Goal: Use online tool/utility

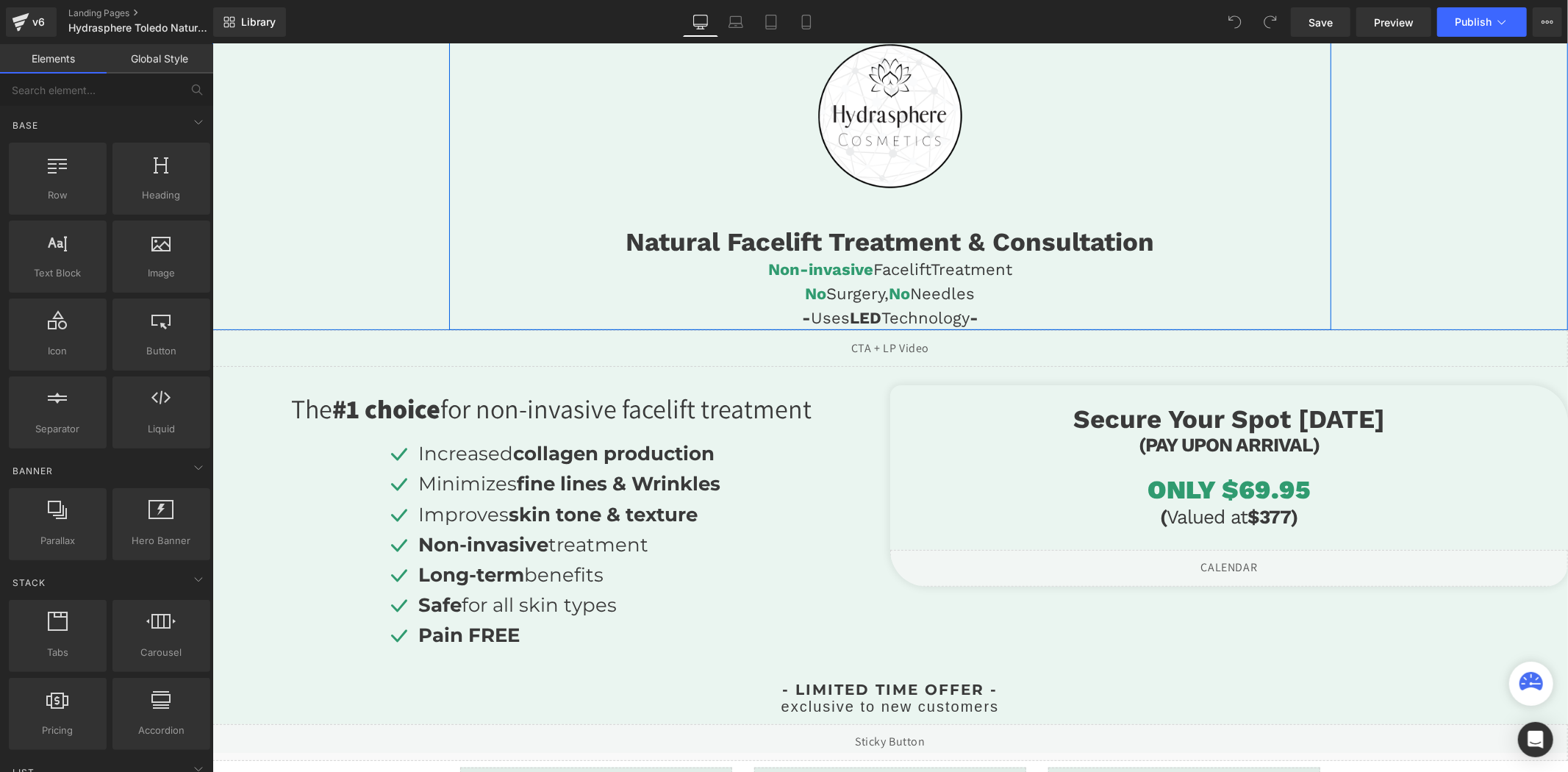
scroll to position [164, 0]
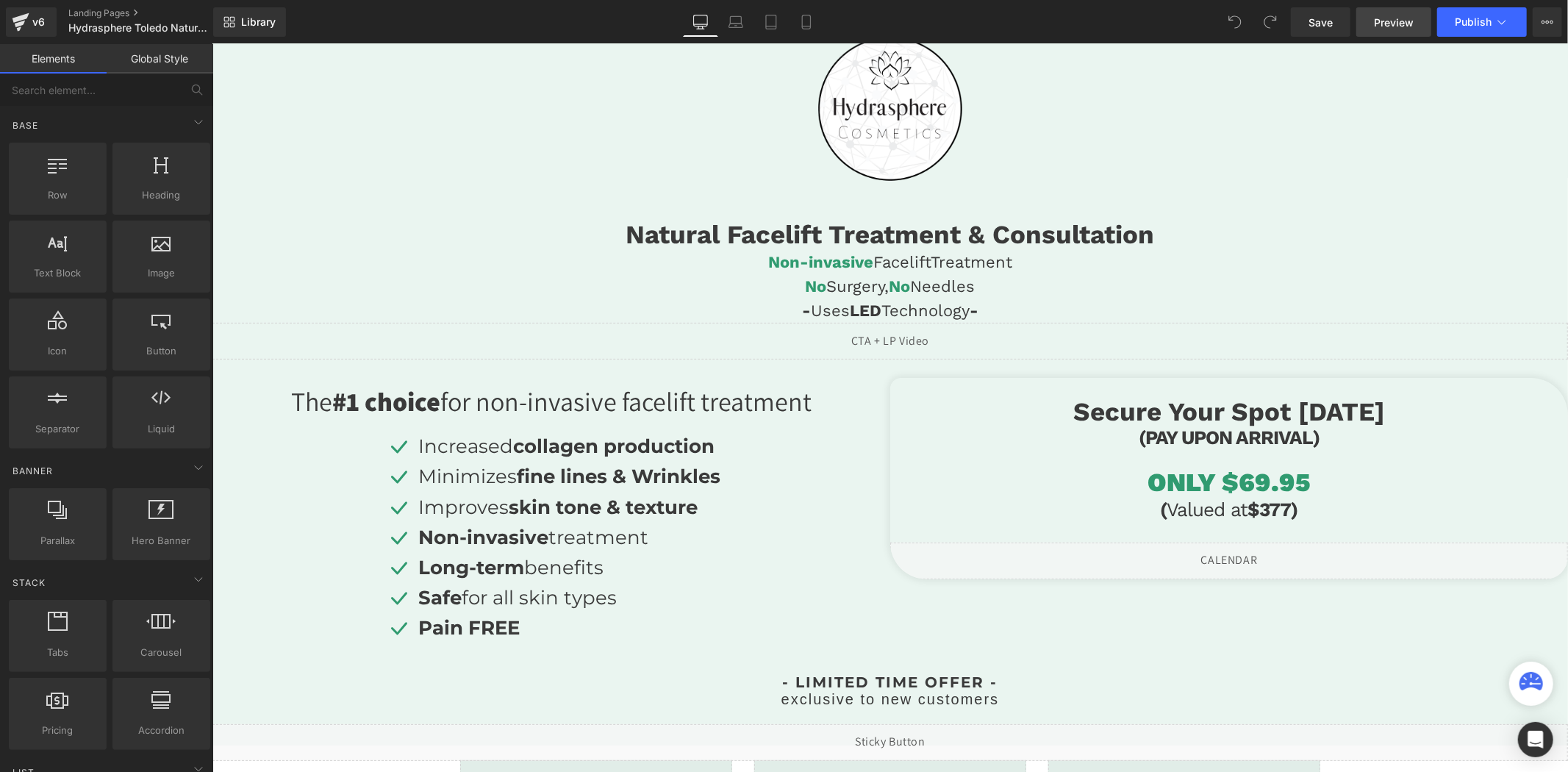
click at [1389, 27] on span "Preview" at bounding box center [1393, 22] width 39 height 15
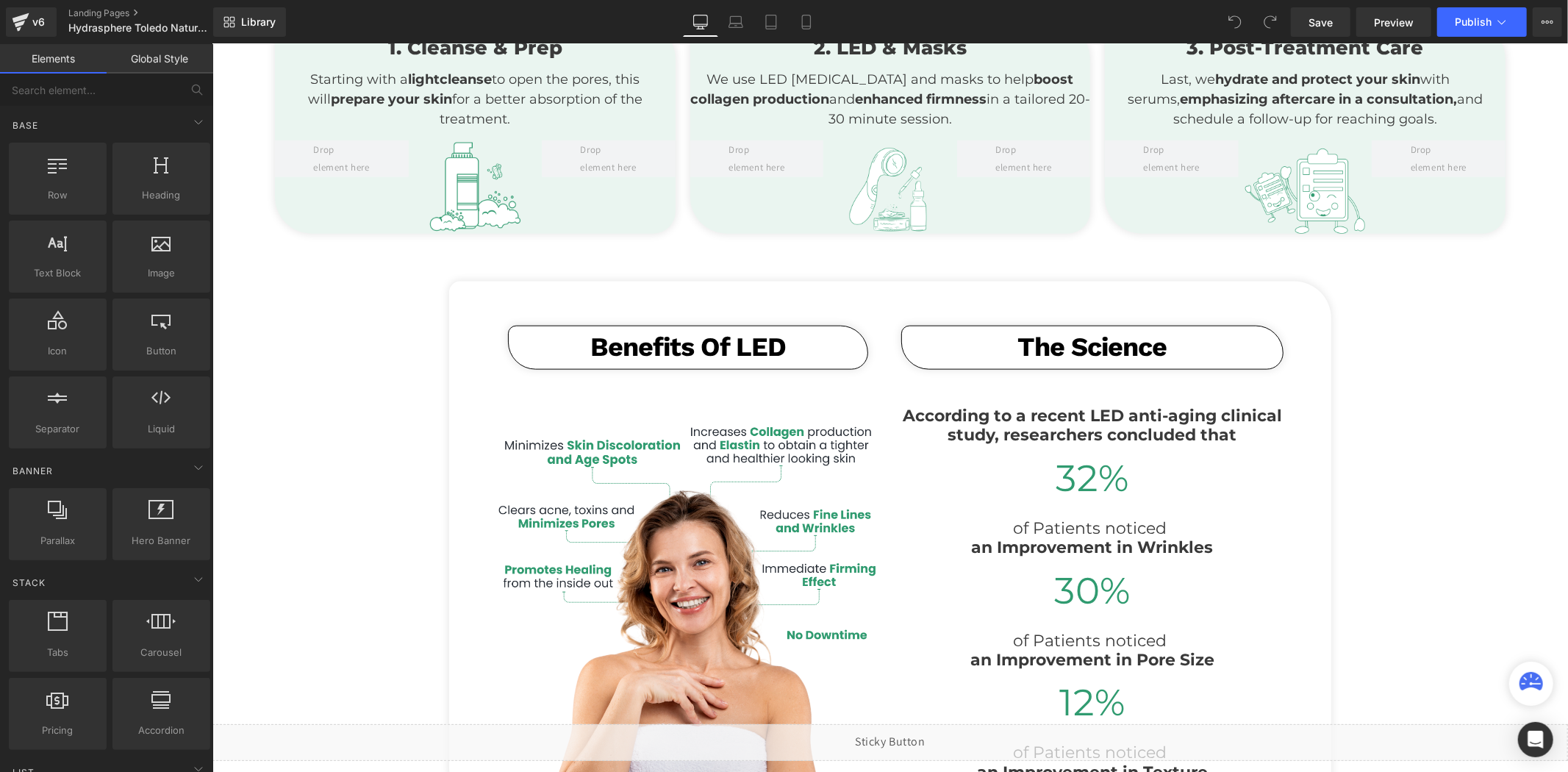
scroll to position [1715, 0]
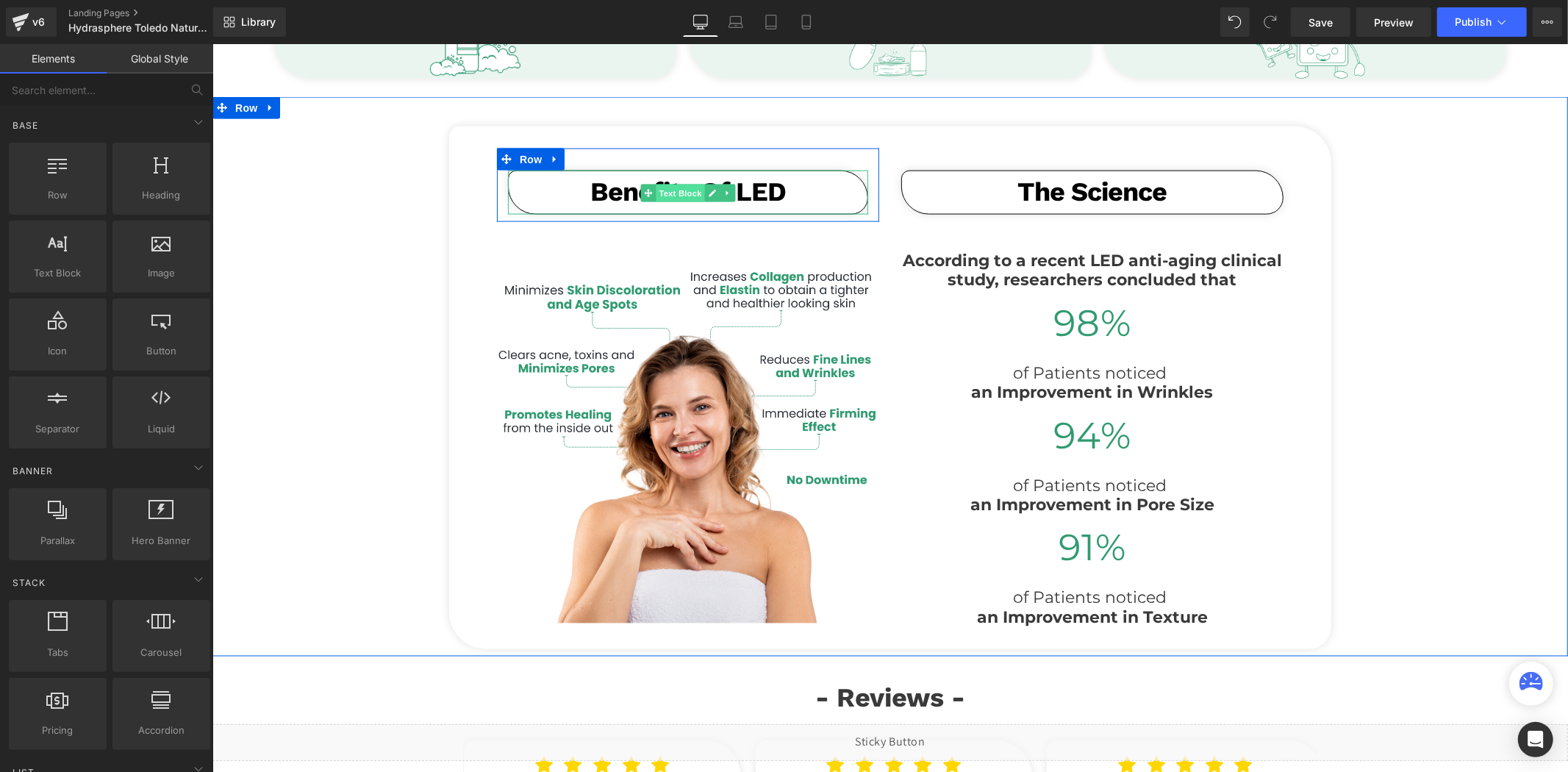
click at [680, 188] on span "Text Block" at bounding box center [679, 193] width 48 height 17
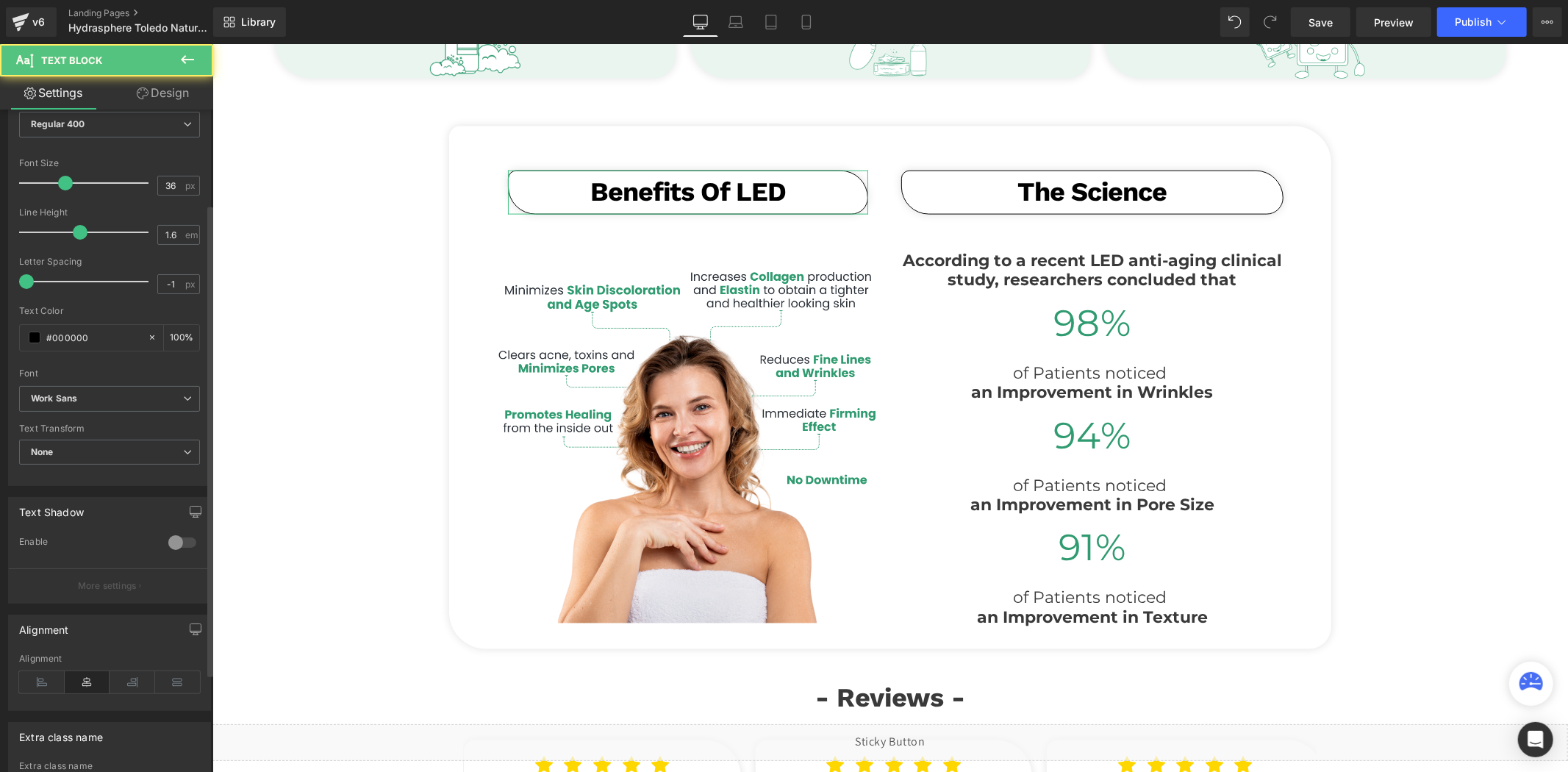
scroll to position [270, 0]
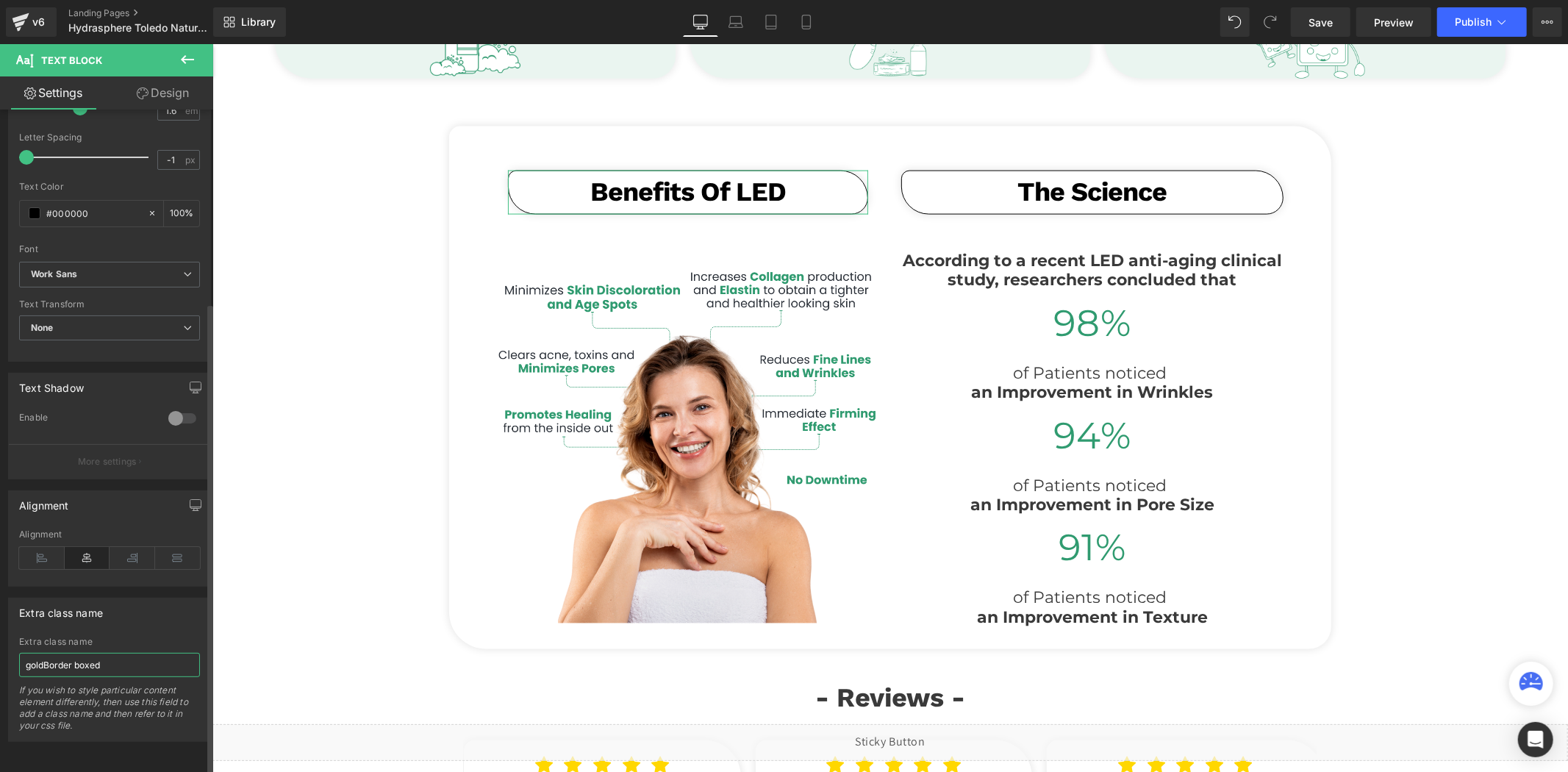
click at [141, 653] on input "goldBorder boxed" at bounding box center [110, 664] width 181 height 24
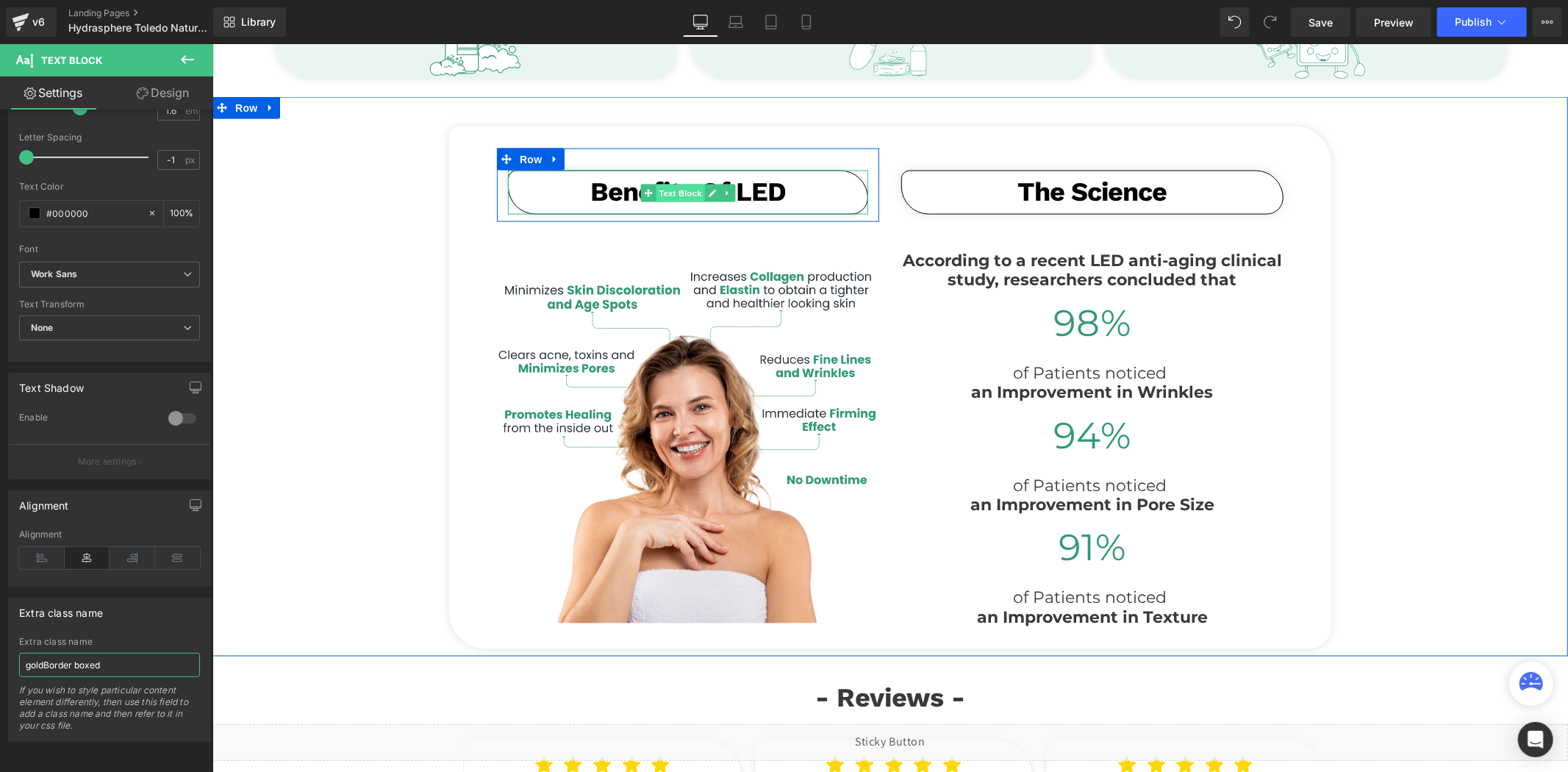
click at [671, 194] on span "Text Block" at bounding box center [679, 193] width 48 height 17
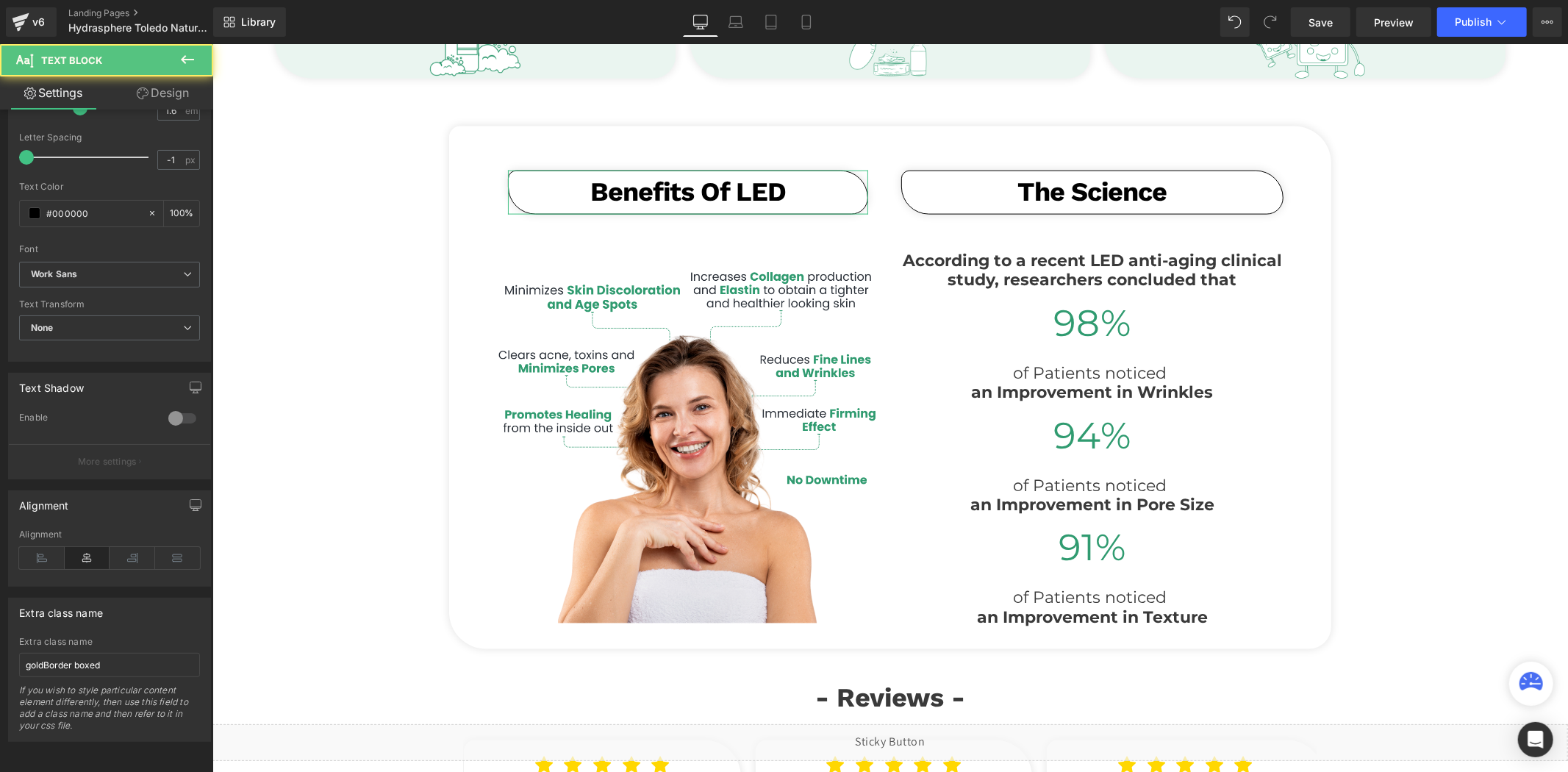
click at [174, 90] on link "Design" at bounding box center [163, 92] width 107 height 33
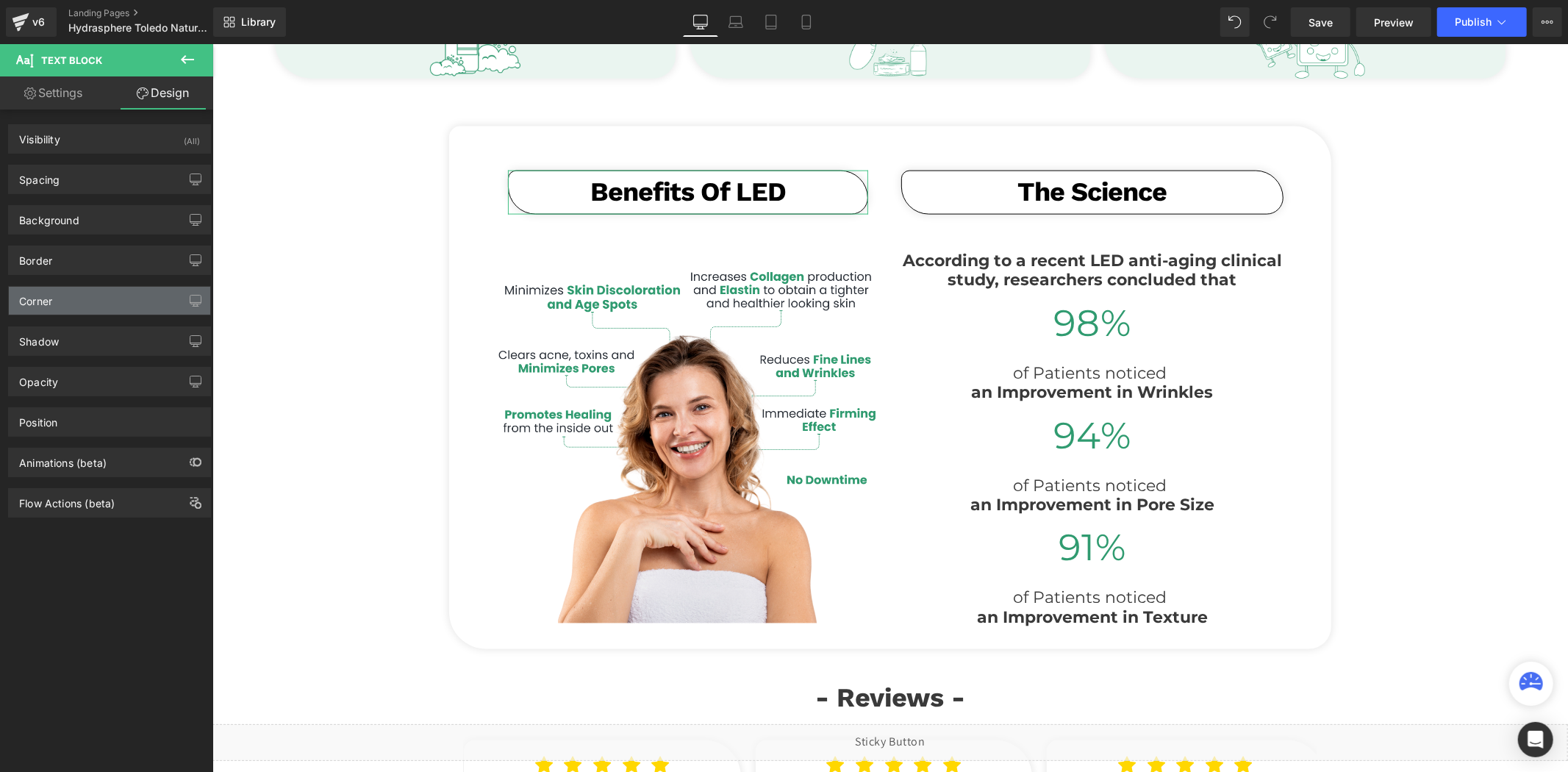
click at [72, 307] on div "Corner" at bounding box center [109, 300] width 201 height 28
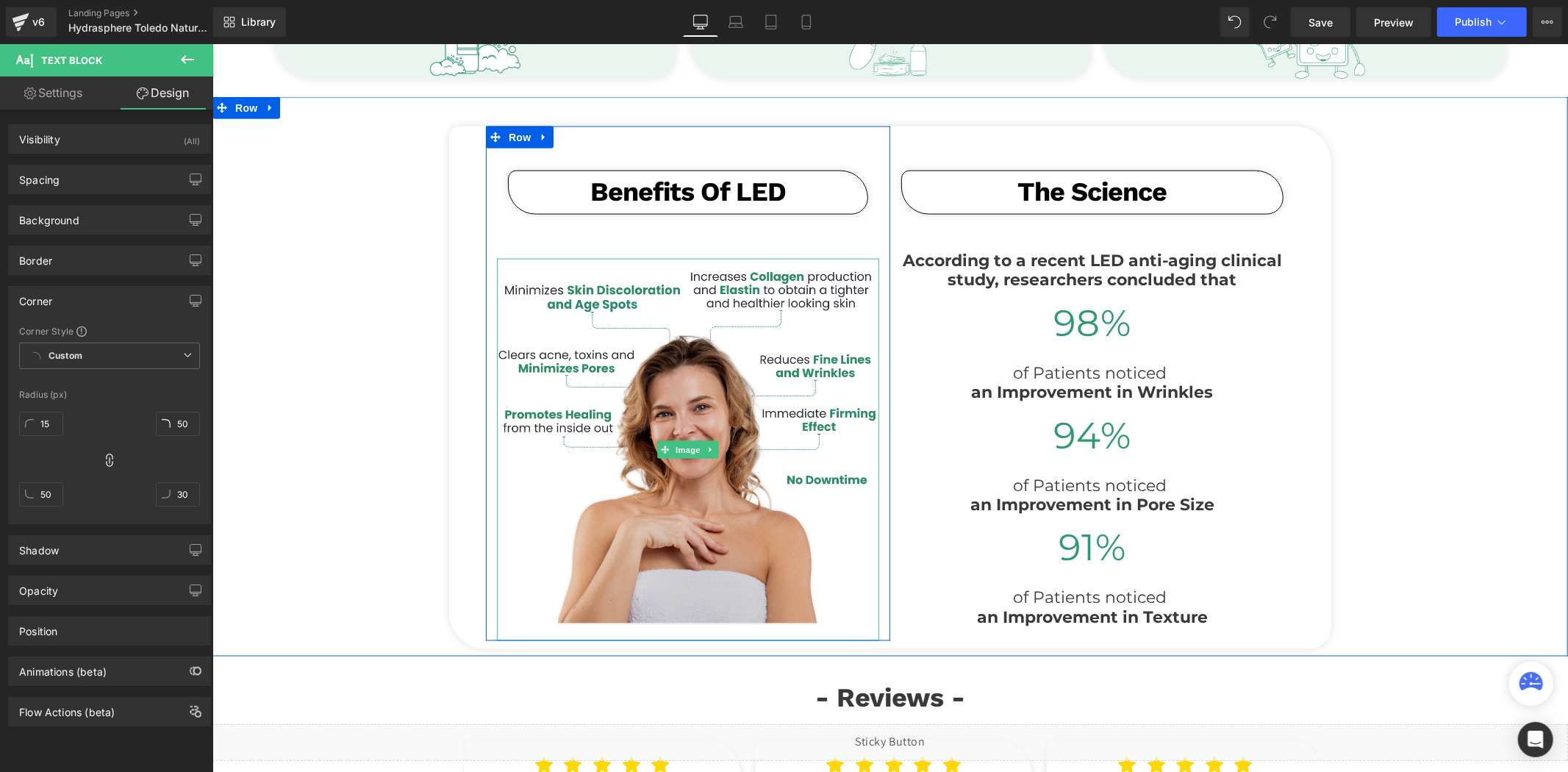
scroll to position [1306, 0]
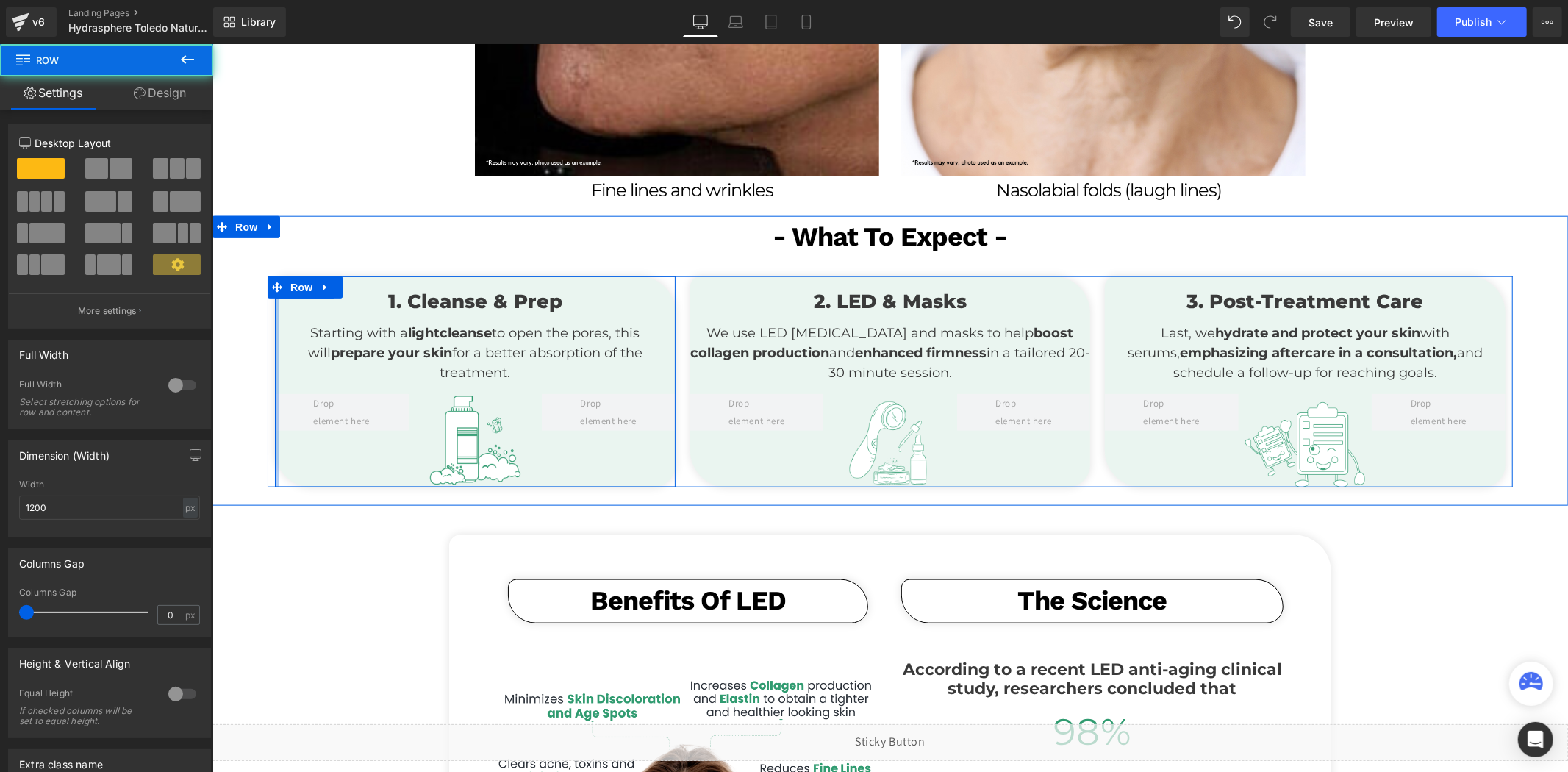
click at [275, 321] on div at bounding box center [276, 380] width 4 height 211
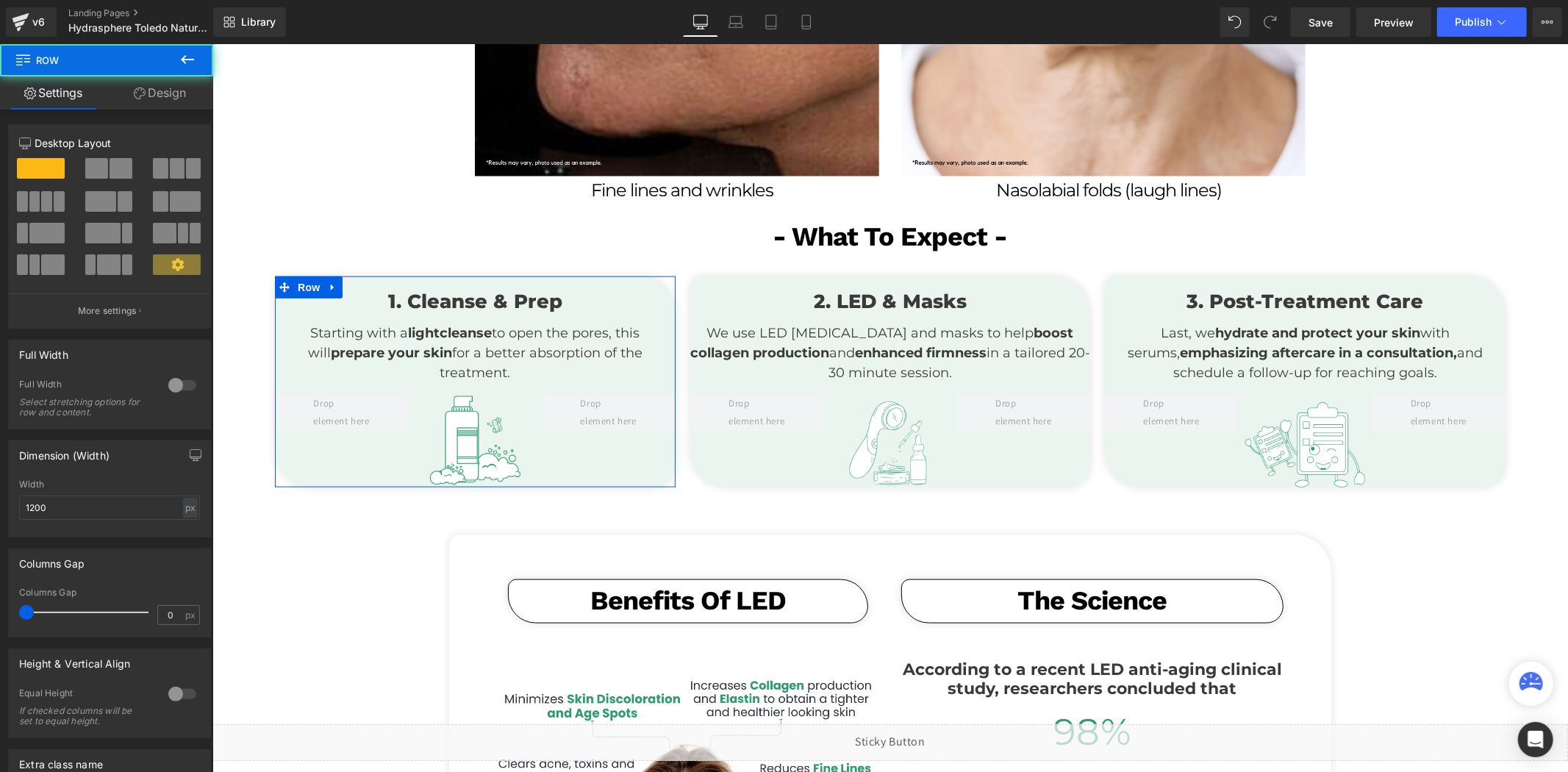
drag, startPoint x: 160, startPoint y: 104, endPoint x: 99, endPoint y: 279, distance: 185.3
click at [160, 104] on link "Design" at bounding box center [160, 92] width 107 height 33
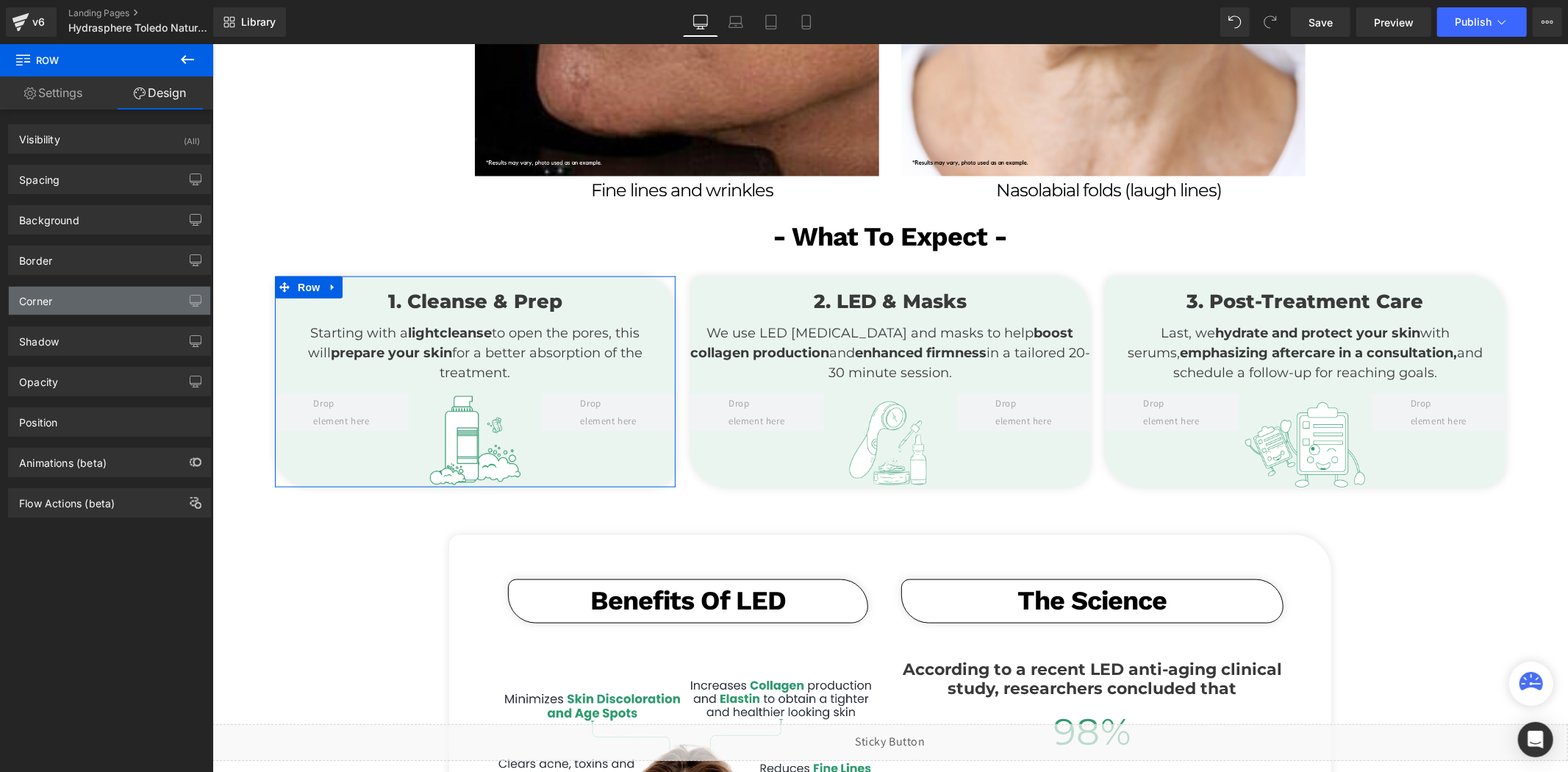
click at [81, 298] on div "Corner" at bounding box center [109, 300] width 201 height 28
